Goal: Information Seeking & Learning: Find specific fact

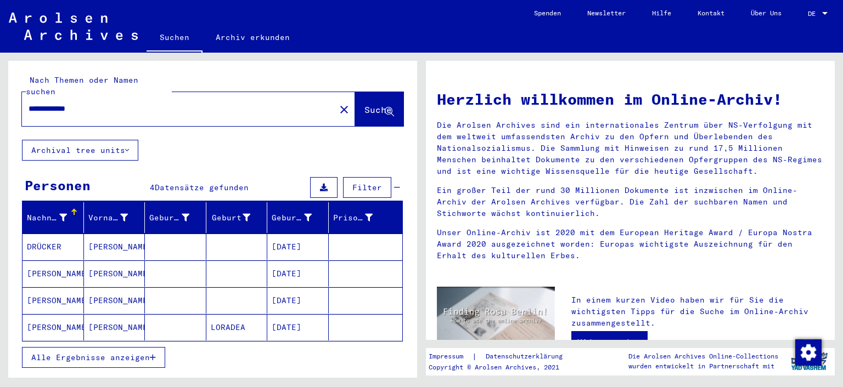
click at [33, 103] on input "**********" at bounding box center [175, 109] width 293 height 12
type input "**********"
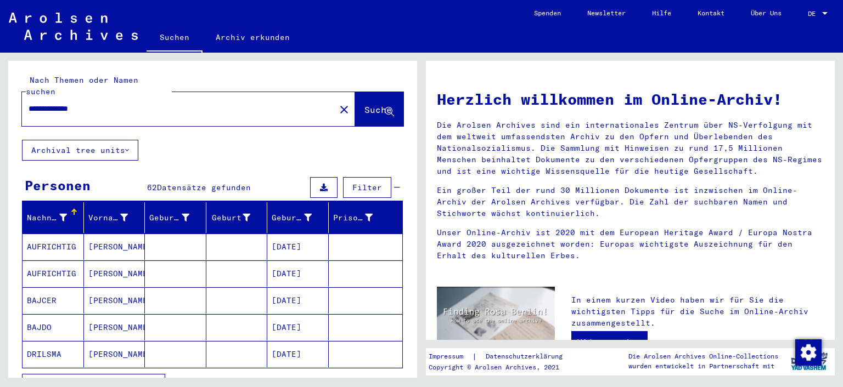
click at [68, 380] on span "Alle Ergebnisse anzeigen" at bounding box center [90, 385] width 118 height 10
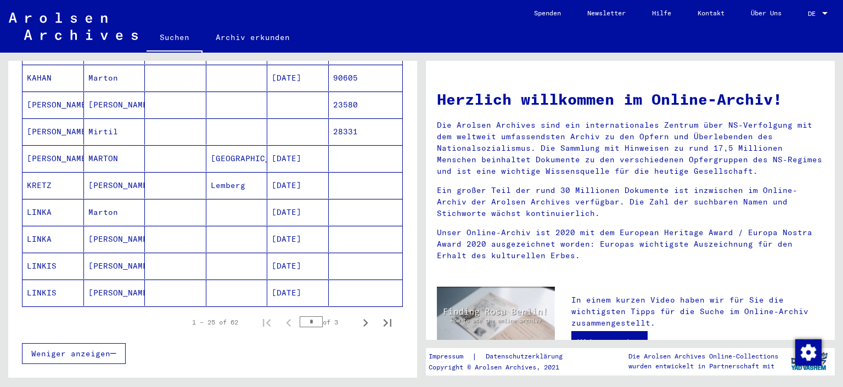
scroll to position [600, 0]
click at [358, 314] on icon "Next page" at bounding box center [365, 321] width 15 height 15
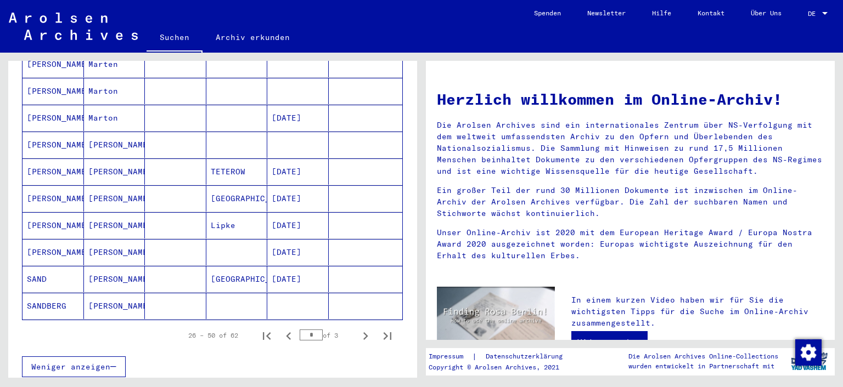
scroll to position [599, 0]
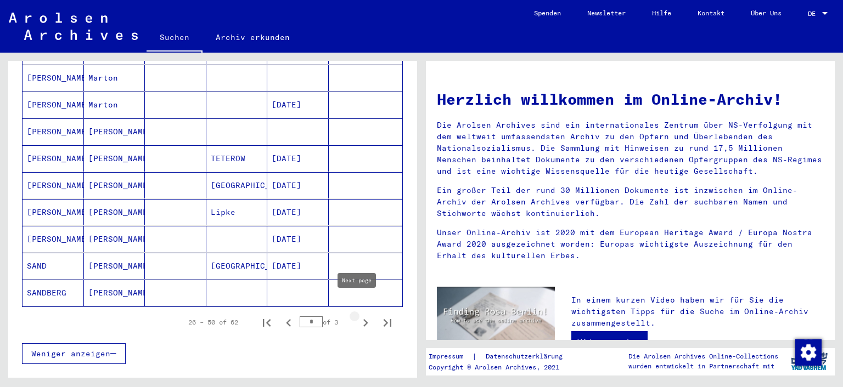
click at [363, 319] on icon "Next page" at bounding box center [365, 323] width 5 height 8
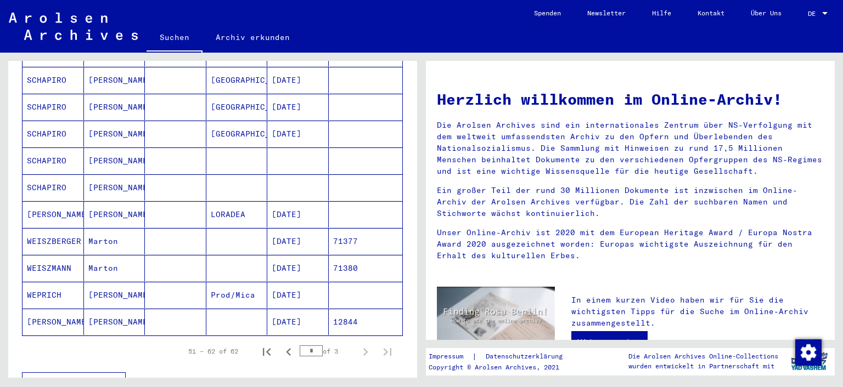
scroll to position [224, 0]
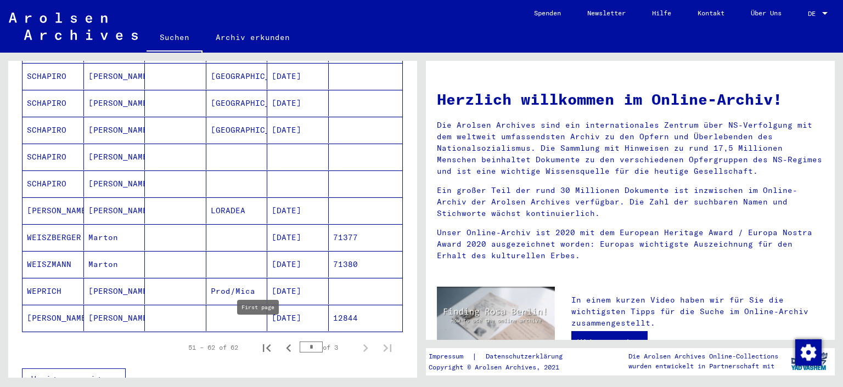
click at [259, 341] on icon "First page" at bounding box center [266, 348] width 15 height 15
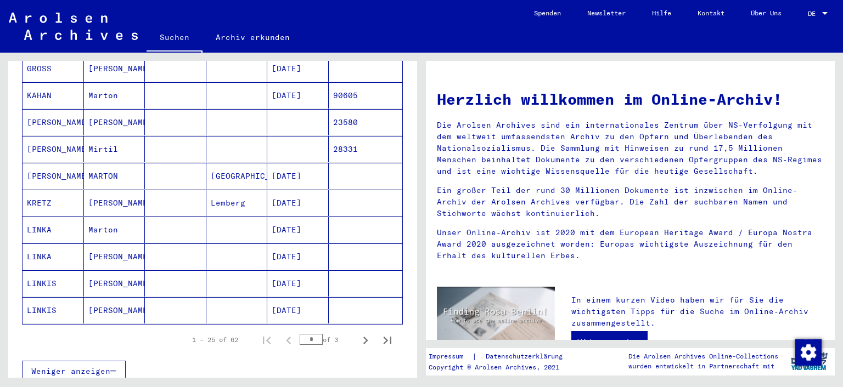
scroll to position [590, 0]
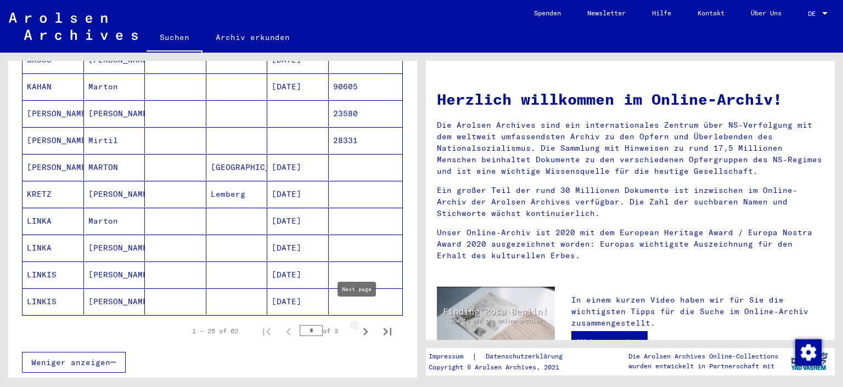
click at [358, 324] on icon "Next page" at bounding box center [365, 331] width 15 height 15
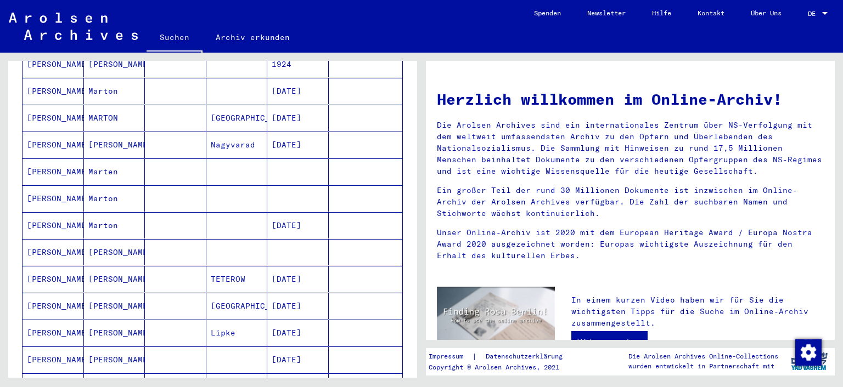
scroll to position [471, 0]
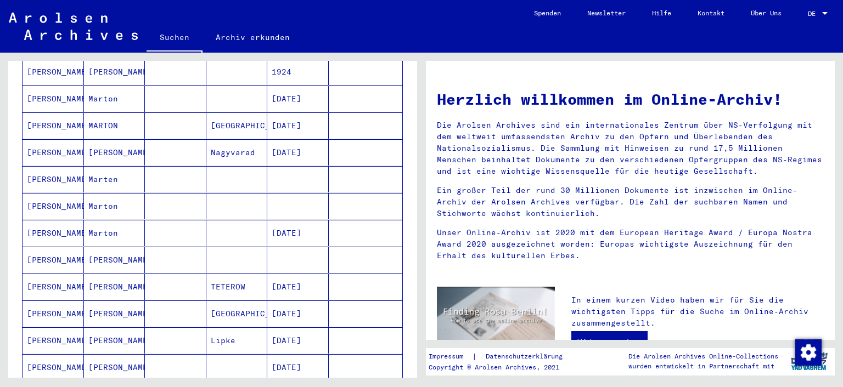
click at [84, 247] on mat-cell "[PERSON_NAME]" at bounding box center [114, 260] width 61 height 26
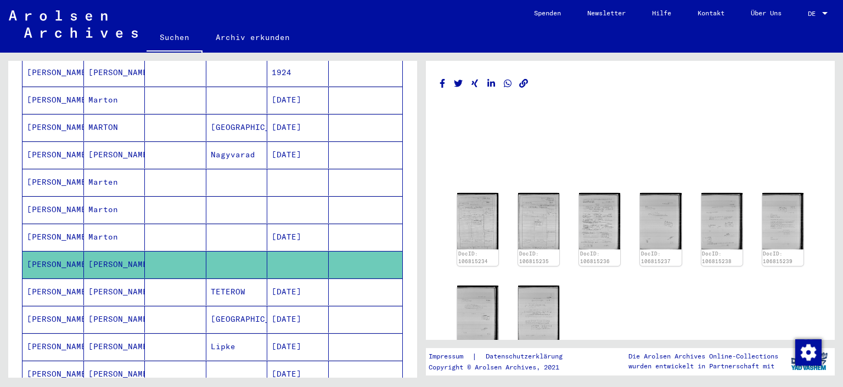
click at [50, 196] on mat-cell "[PERSON_NAME]" at bounding box center [52, 209] width 61 height 27
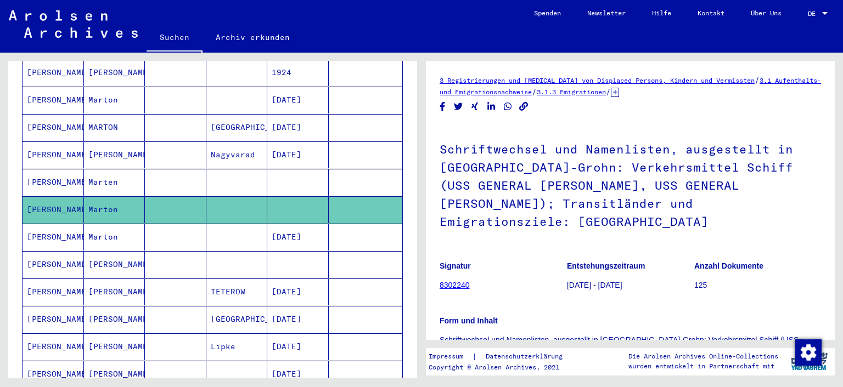
click at [50, 169] on mat-cell "[PERSON_NAME]" at bounding box center [52, 182] width 61 height 27
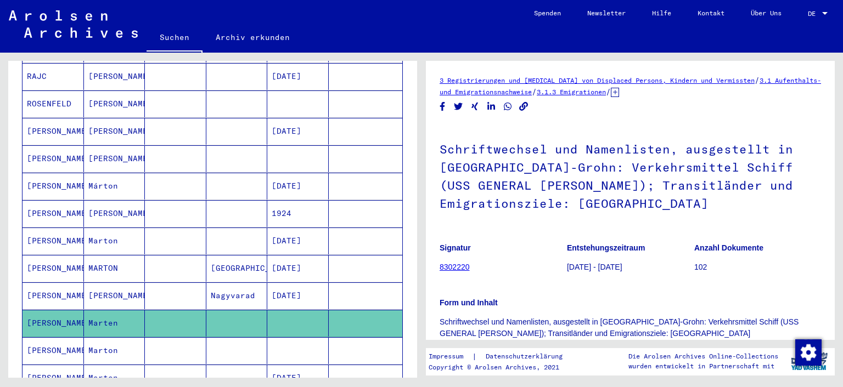
scroll to position [326, 0]
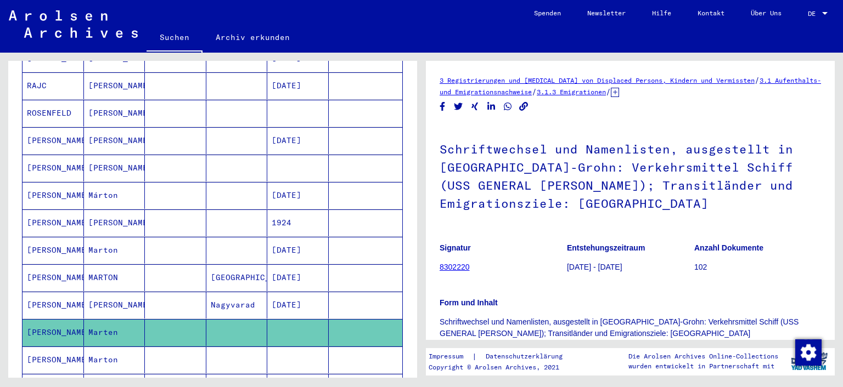
click at [52, 155] on mat-cell "[PERSON_NAME]" at bounding box center [52, 168] width 61 height 27
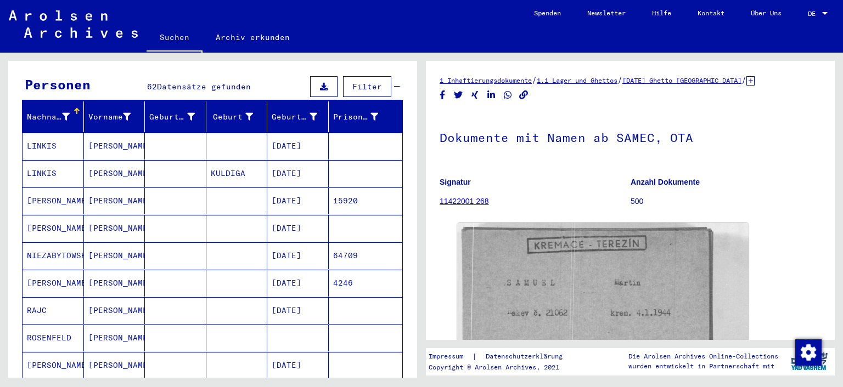
scroll to position [98, 0]
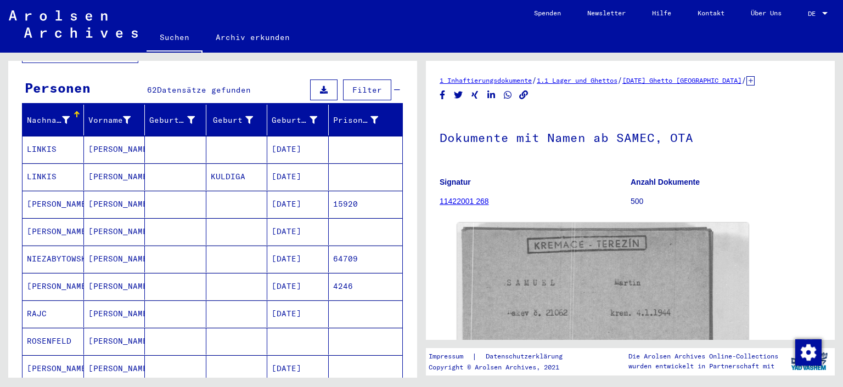
click at [39, 219] on mat-cell "[PERSON_NAME]" at bounding box center [52, 231] width 61 height 27
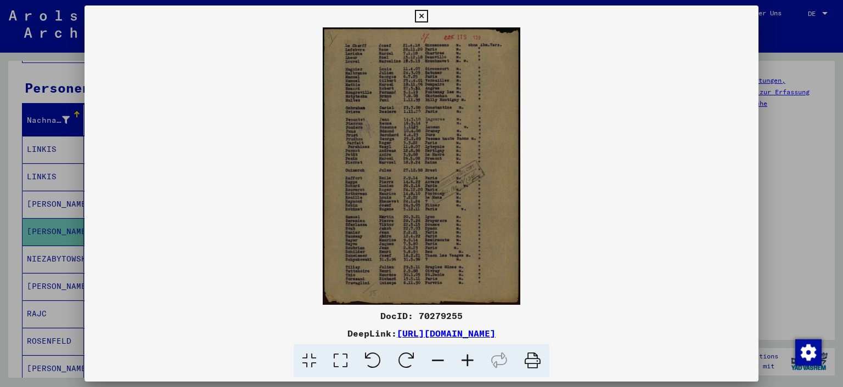
click at [421, 15] on icon at bounding box center [421, 16] width 13 height 13
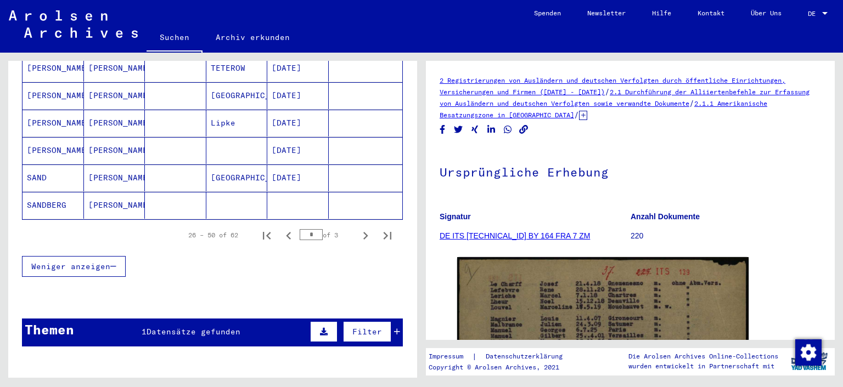
scroll to position [702, 0]
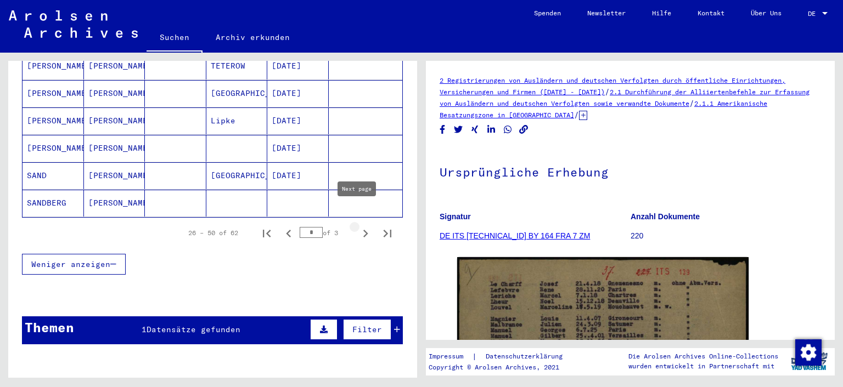
click at [363, 230] on icon "Next page" at bounding box center [365, 234] width 5 height 8
type input "*"
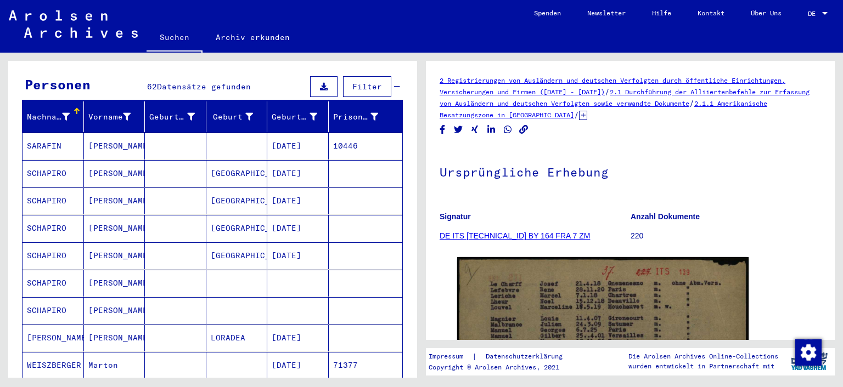
scroll to position [100, 0]
